Goal: Task Accomplishment & Management: Use online tool/utility

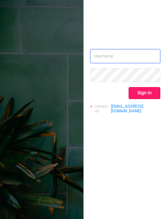
type input "[EMAIL_ADDRESS][DOMAIN_NAME]"
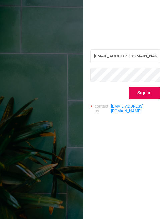
drag, startPoint x: 149, startPoint y: 94, endPoint x: 149, endPoint y: 87, distance: 6.7
click at [149, 94] on button "Sign in" at bounding box center [144, 93] width 32 height 12
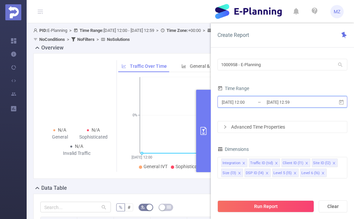
click at [166, 101] on icon at bounding box center [341, 102] width 5 height 5
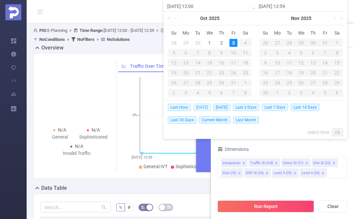
click at [166, 107] on span "[DATE]" at bounding box center [202, 107] width 17 height 7
type input "[DATE] 00:00"
type input "[DATE] 23:59"
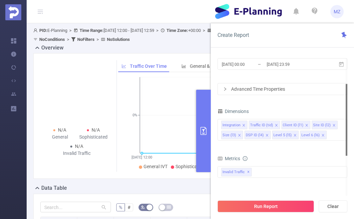
click at [166, 92] on div "Advanced Time Properties" at bounding box center [282, 89] width 129 height 11
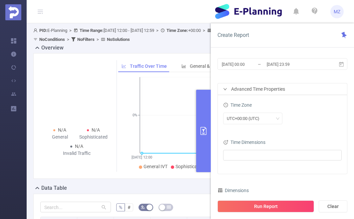
click at [166, 92] on div "Advanced Time Properties" at bounding box center [282, 89] width 129 height 11
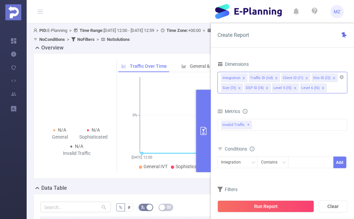
click at [166, 88] on icon "icon: close" at bounding box center [322, 88] width 3 height 3
drag, startPoint x: 293, startPoint y: 87, endPoint x: 282, endPoint y: 88, distance: 10.7
click at [166, 87] on icon "icon: close" at bounding box center [294, 88] width 3 height 3
click at [166, 88] on icon "icon: close" at bounding box center [266, 88] width 3 height 3
click at [166, 88] on icon "icon: close" at bounding box center [239, 88] width 3 height 3
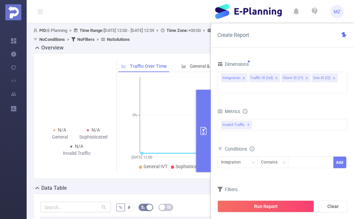
click at [166, 126] on div "bp_total bp_adult bp_arms bp_crime bp_death_injury_military bp_piracy bp_hate_a…" at bounding box center [282, 129] width 130 height 20
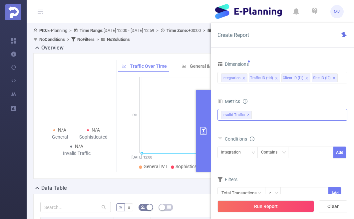
click at [166, 116] on div "Invalid Traffic ✕" at bounding box center [282, 115] width 130 height 12
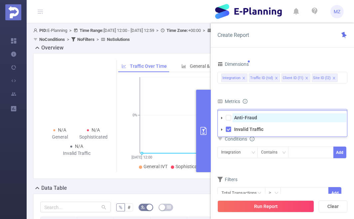
click at [166, 117] on span "Anti-Fraud" at bounding box center [289, 118] width 114 height 9
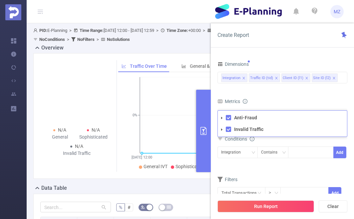
click at [166, 92] on form "Dimensions Integration Traffic ID (tid) Client ID (l1) Site ID (l2) Metrics bp_…" at bounding box center [282, 134] width 130 height 148
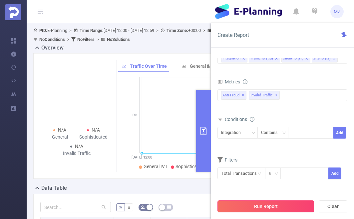
click at [166, 207] on button "Run Report" at bounding box center [265, 207] width 97 height 12
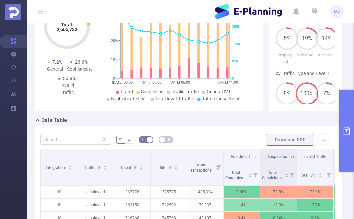
scroll to position [148, 0]
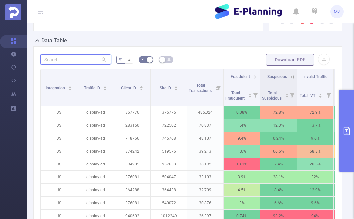
click at [62, 60] on input "text" at bounding box center [75, 59] width 71 height 11
paste input "626287"
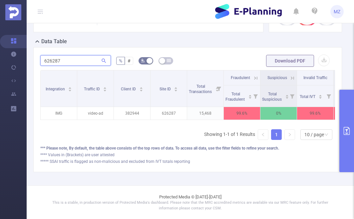
type input "626287"
